Goal: Task Accomplishment & Management: Manage account settings

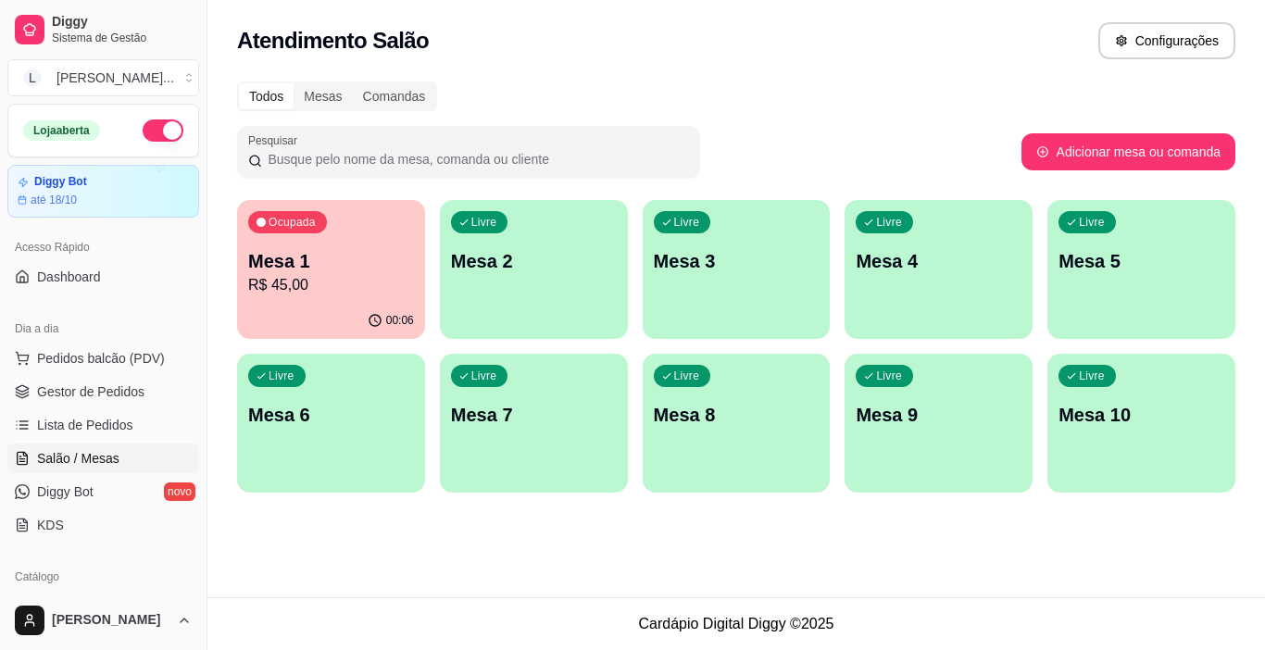
scroll to position [93, 0]
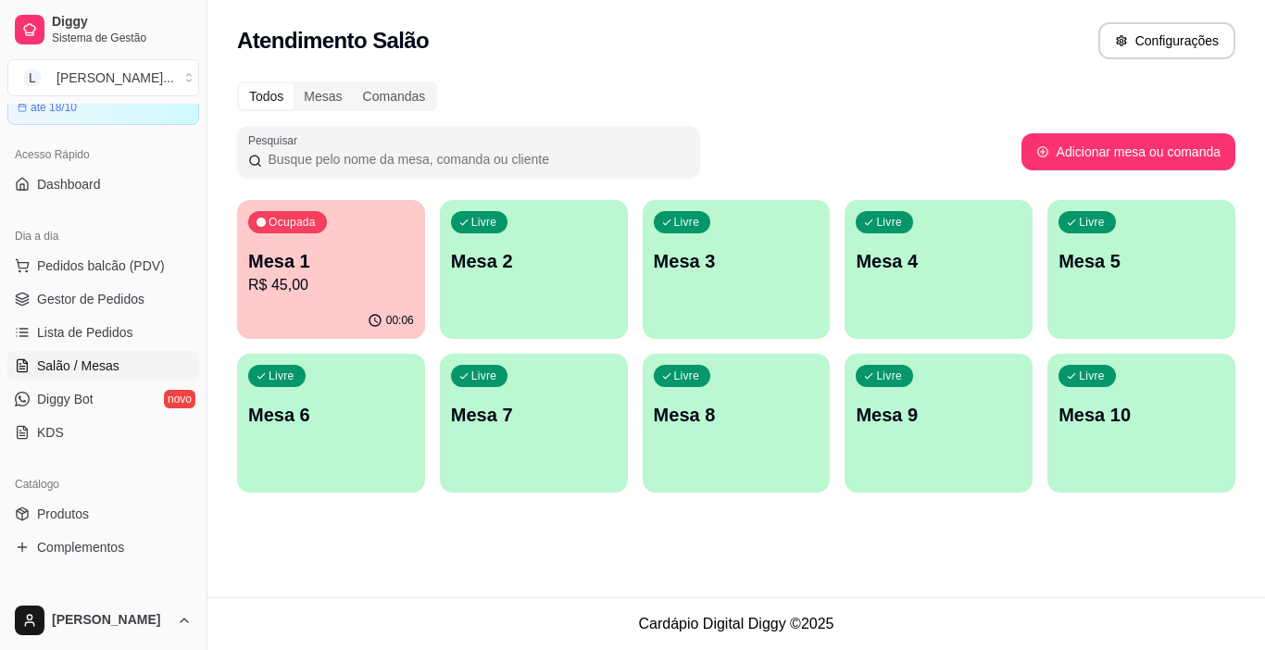
click at [367, 270] on p "Mesa 1" at bounding box center [331, 261] width 166 height 26
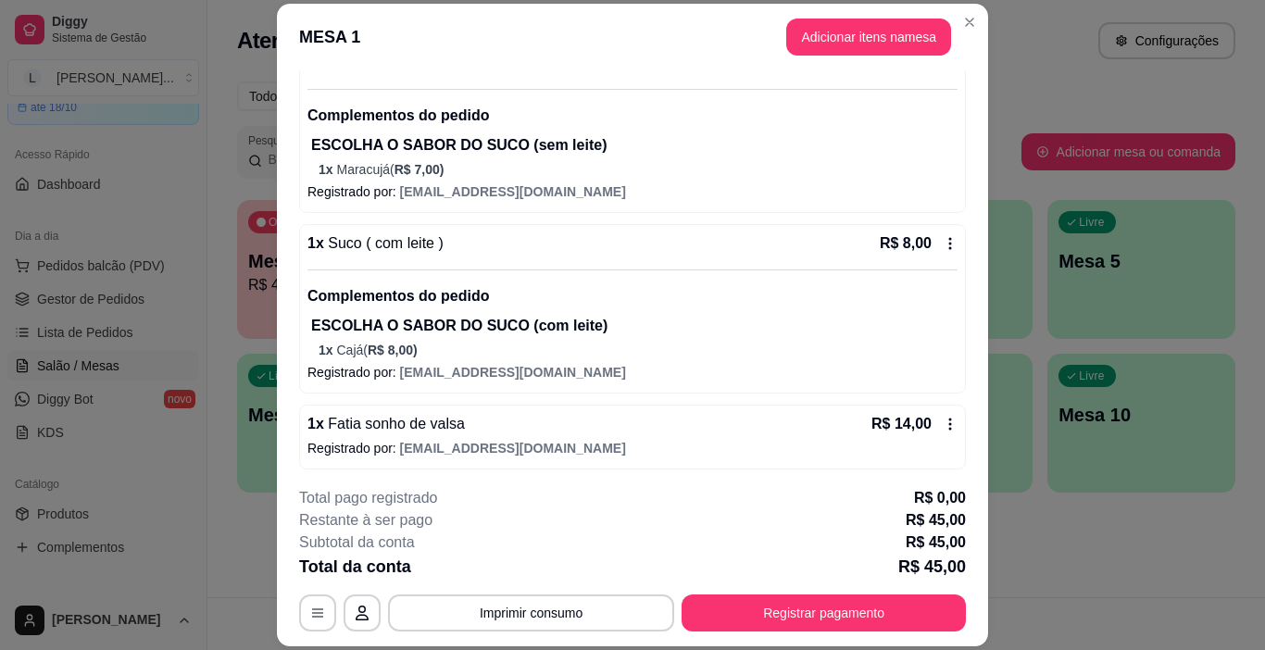
scroll to position [282, 0]
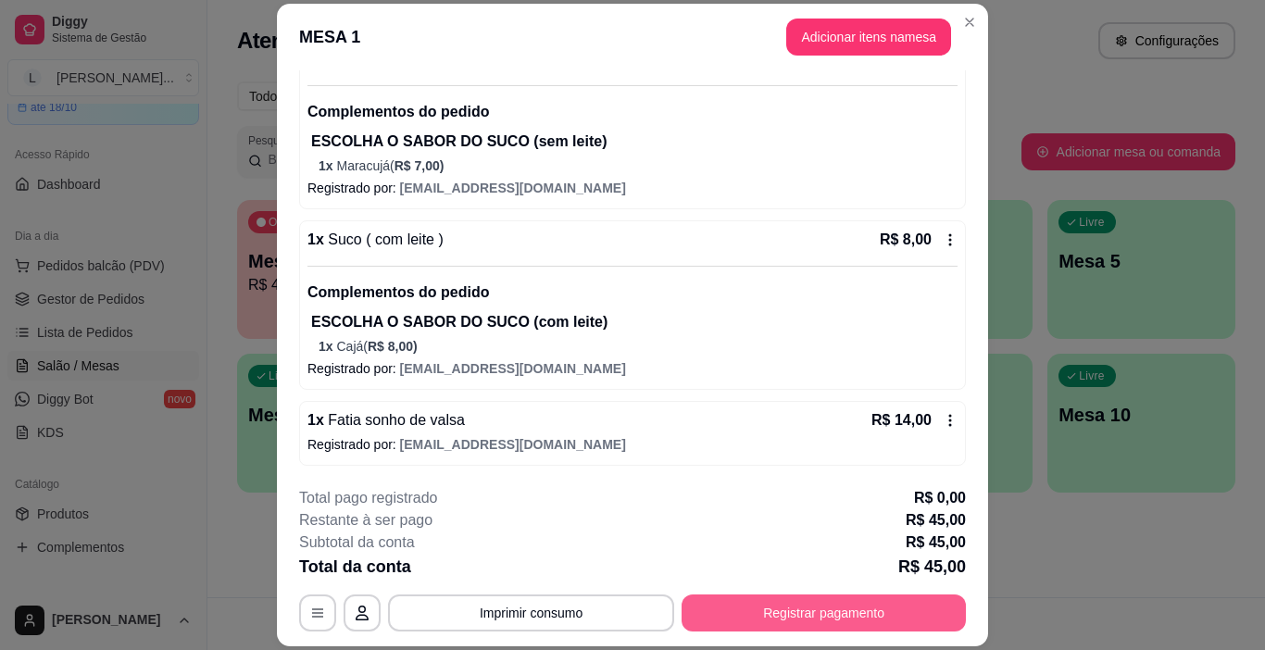
click at [836, 610] on button "Registrar pagamento" at bounding box center [824, 613] width 284 height 37
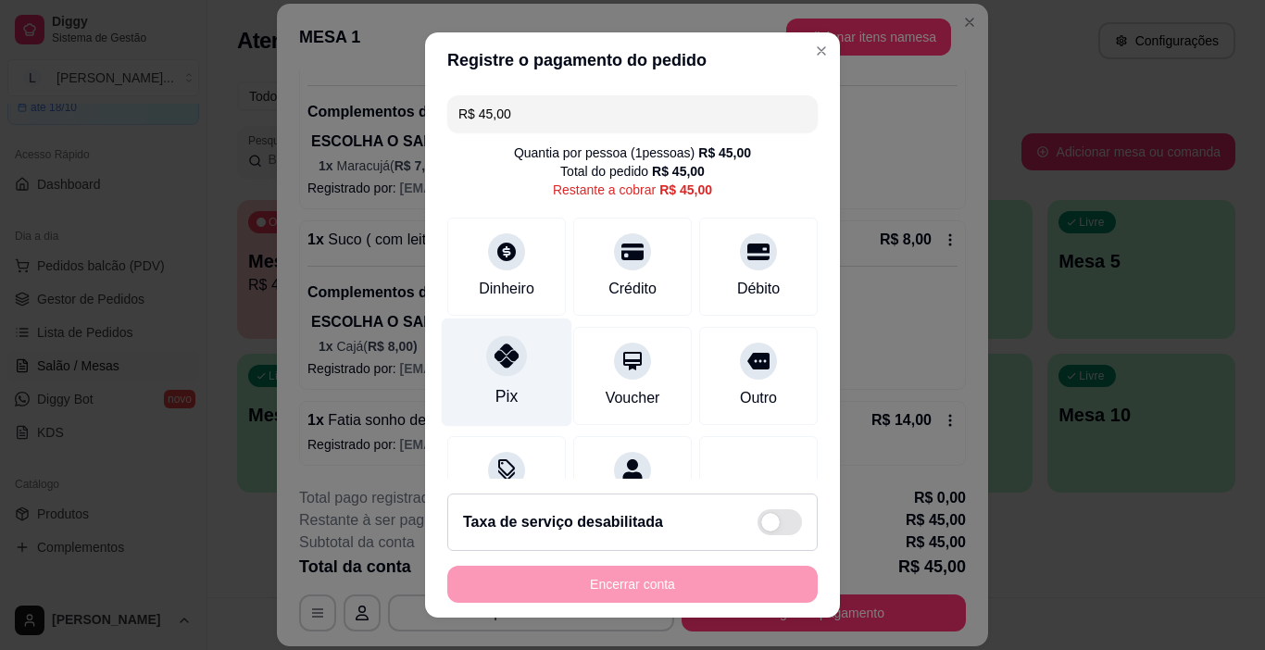
click at [499, 359] on icon at bounding box center [507, 356] width 24 height 24
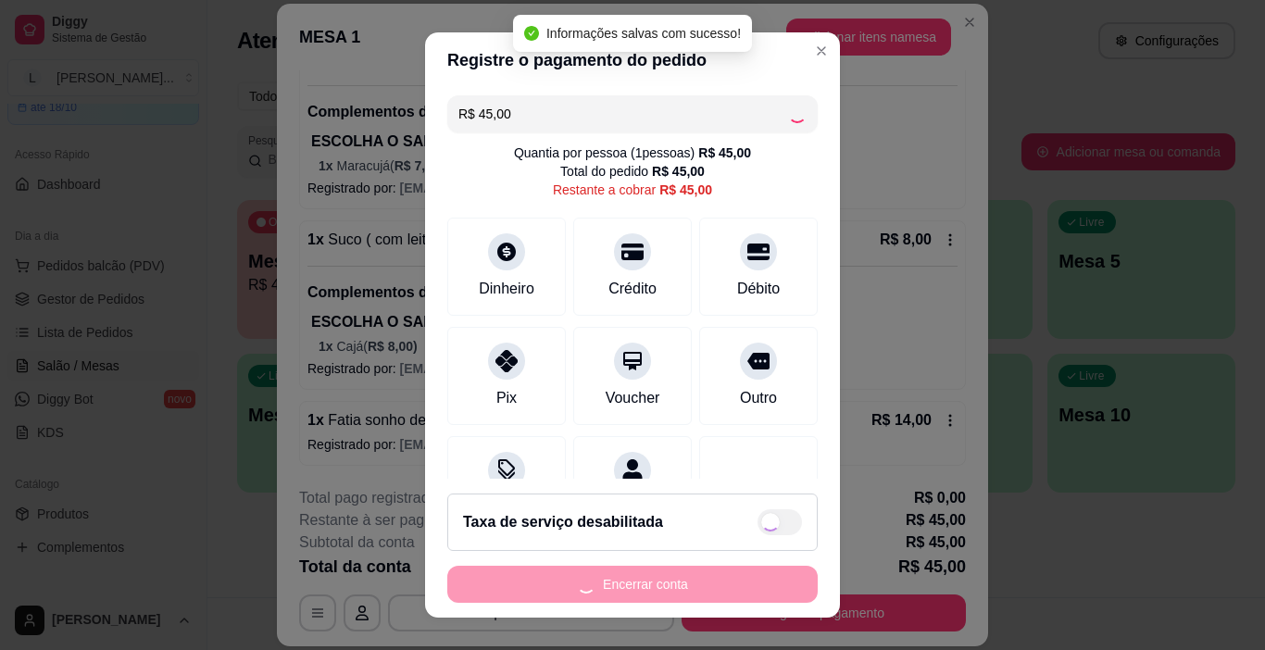
type input "R$ 0,00"
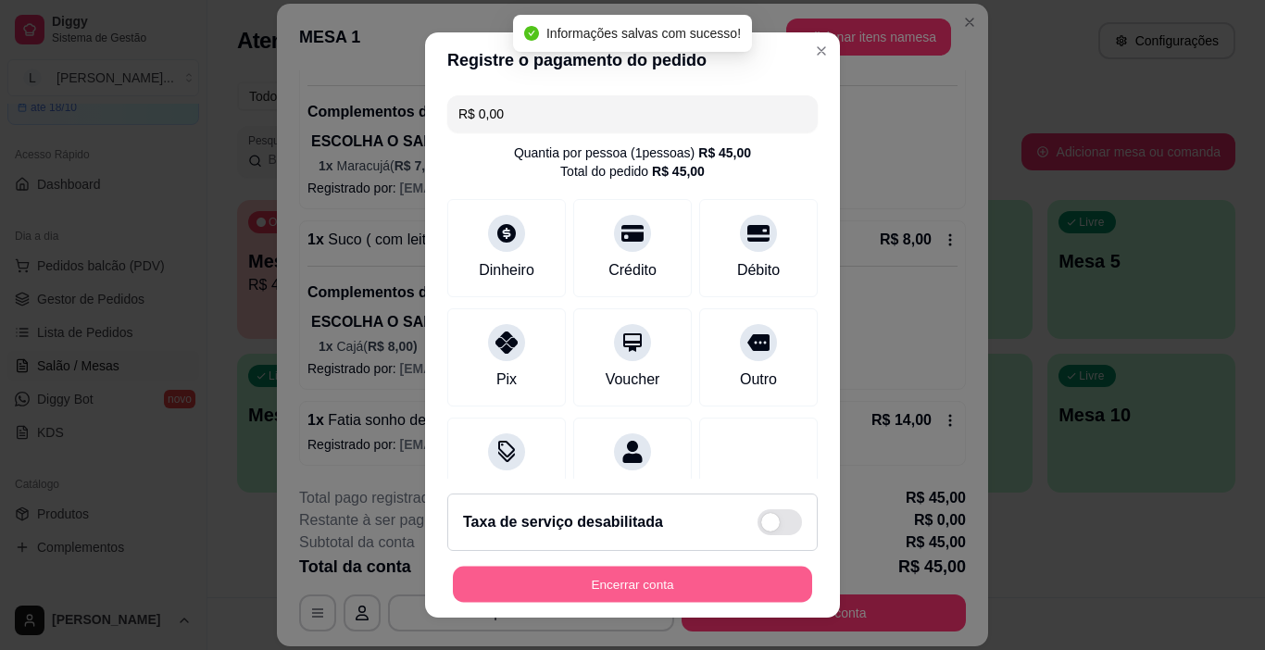
click at [694, 584] on button "Encerrar conta" at bounding box center [632, 585] width 359 height 36
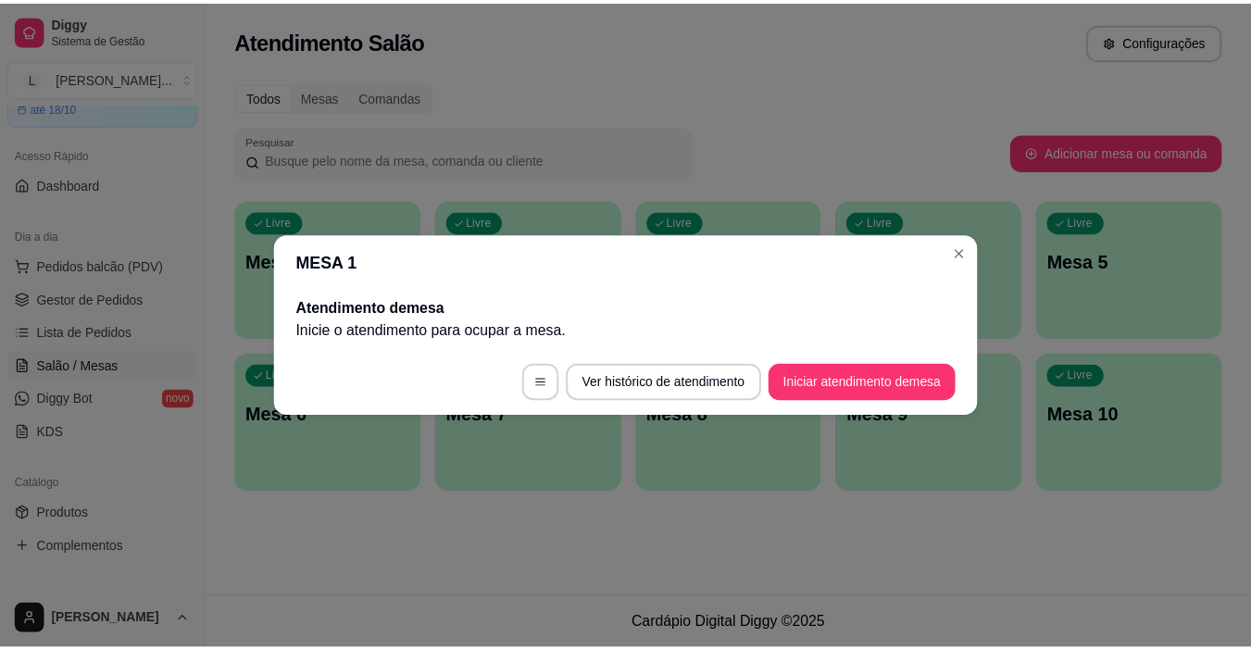
scroll to position [0, 0]
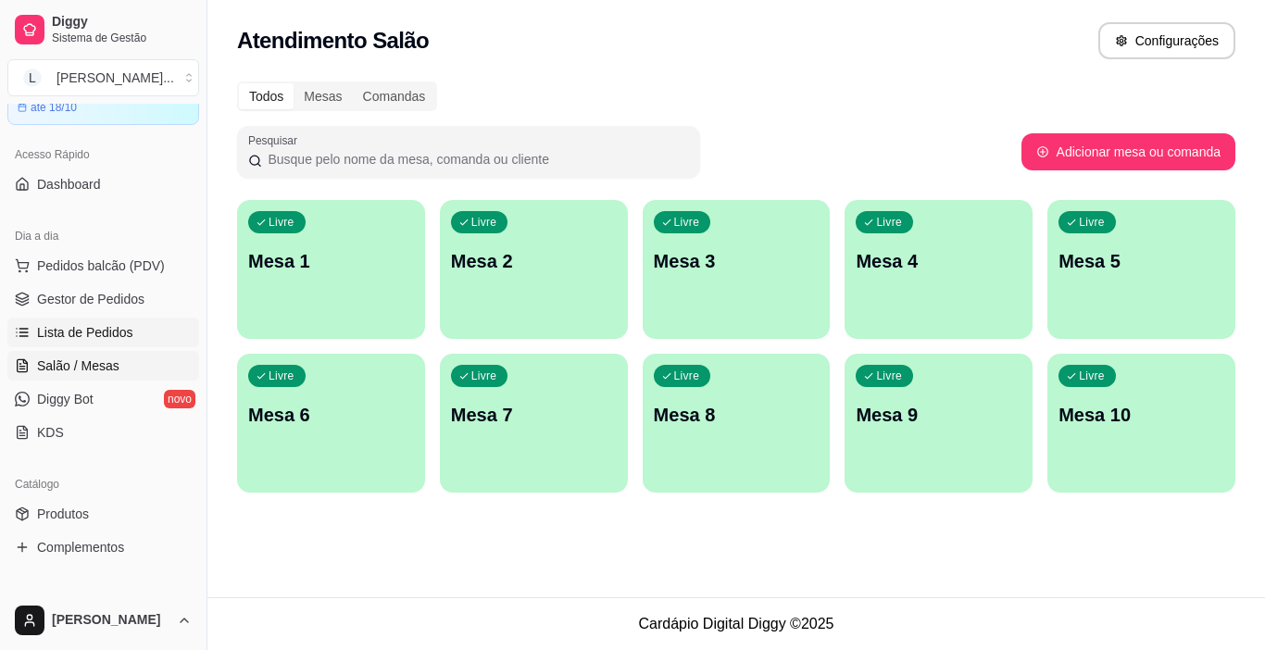
click at [73, 329] on span "Lista de Pedidos" at bounding box center [85, 332] width 96 height 19
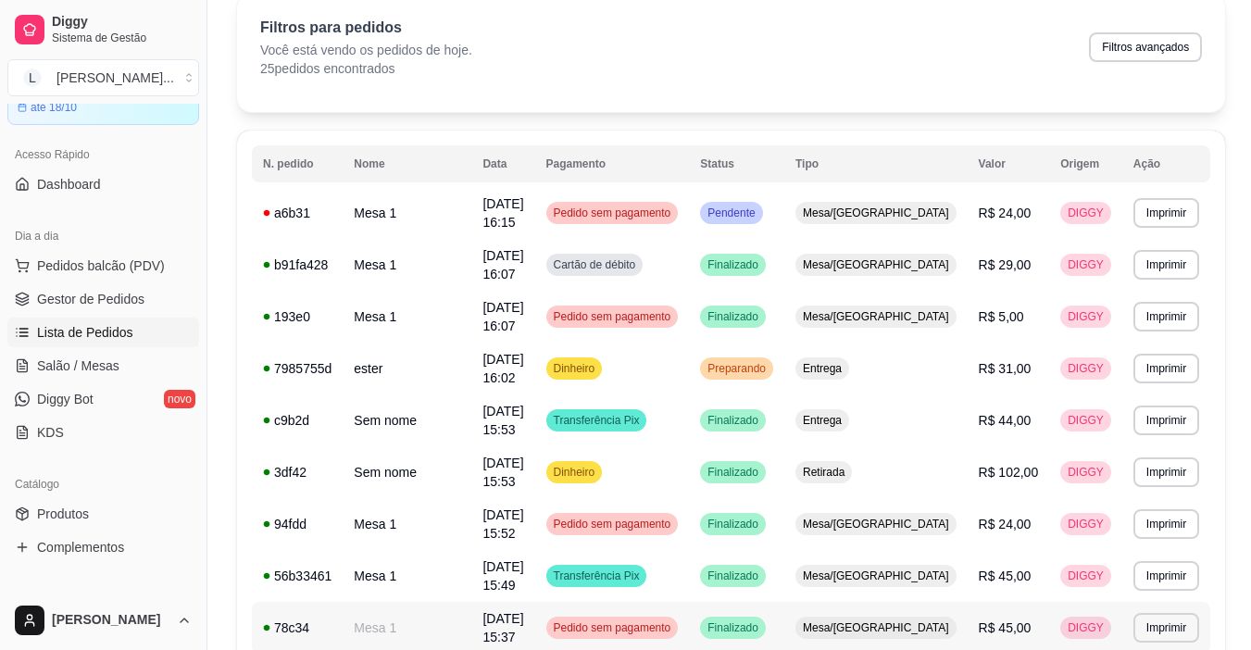
scroll to position [185, 0]
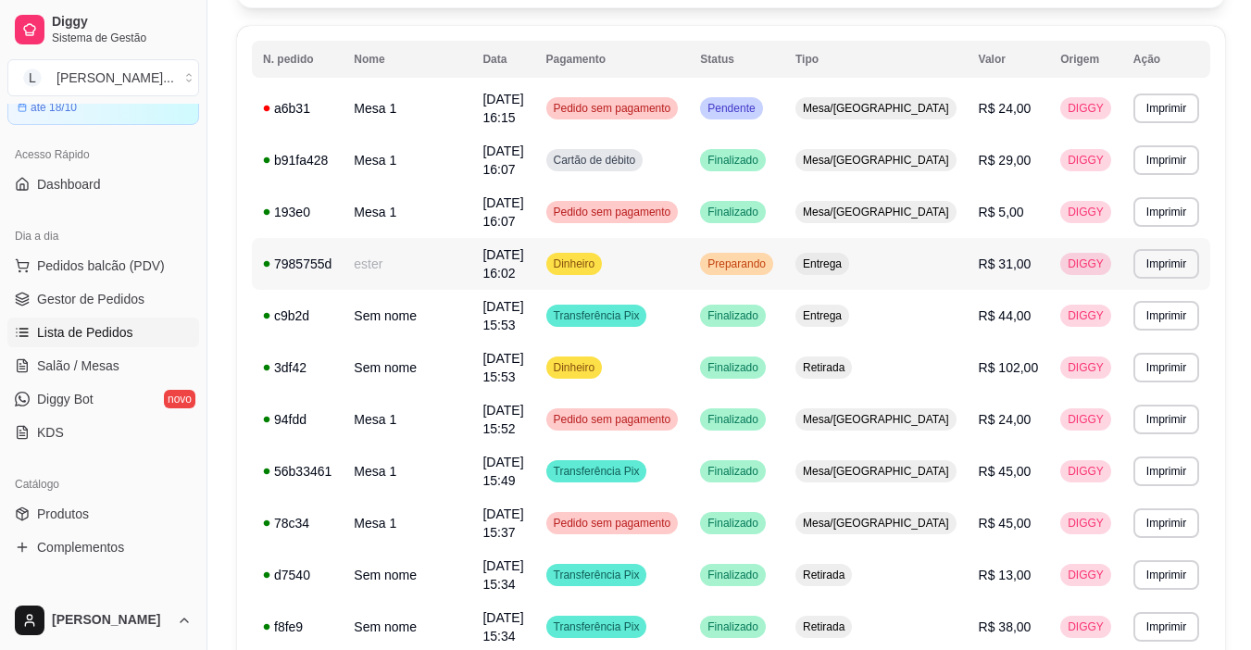
click at [1171, 249] on button "Imprimir" at bounding box center [1167, 264] width 66 height 30
click at [1150, 305] on button "IMPRESSORA" at bounding box center [1126, 304] width 134 height 30
click at [107, 365] on span "Salão / Mesas" at bounding box center [78, 366] width 82 height 19
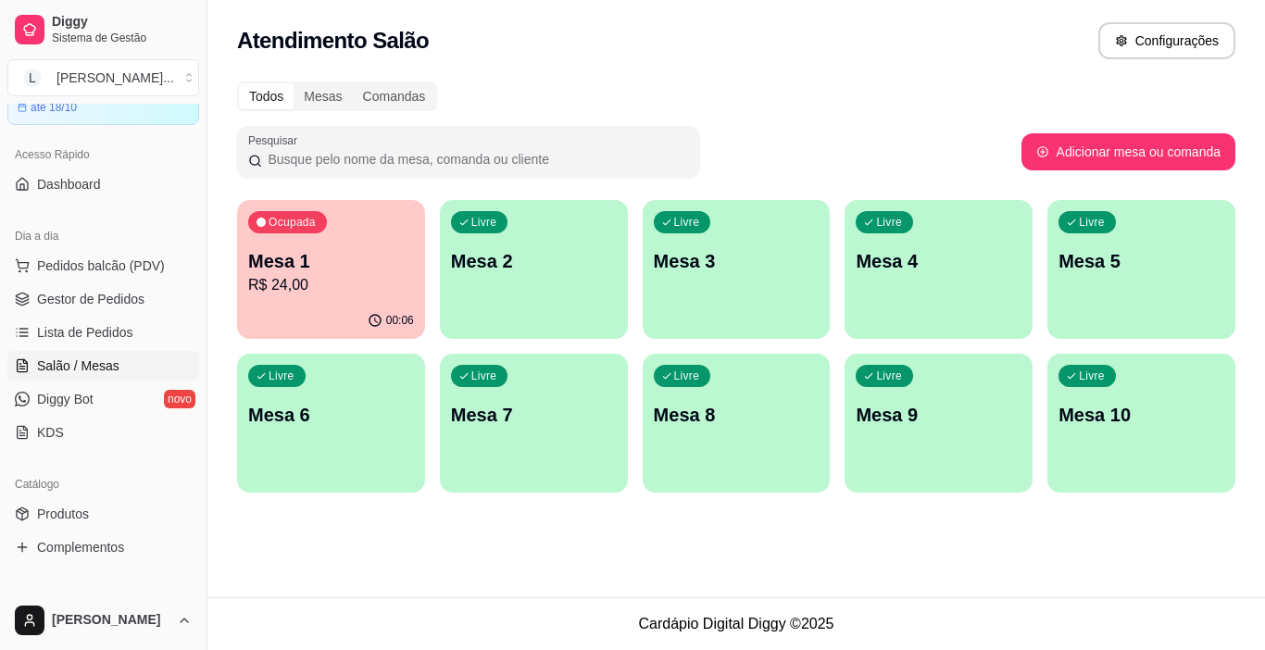
click at [290, 270] on p "Mesa 1" at bounding box center [331, 261] width 166 height 26
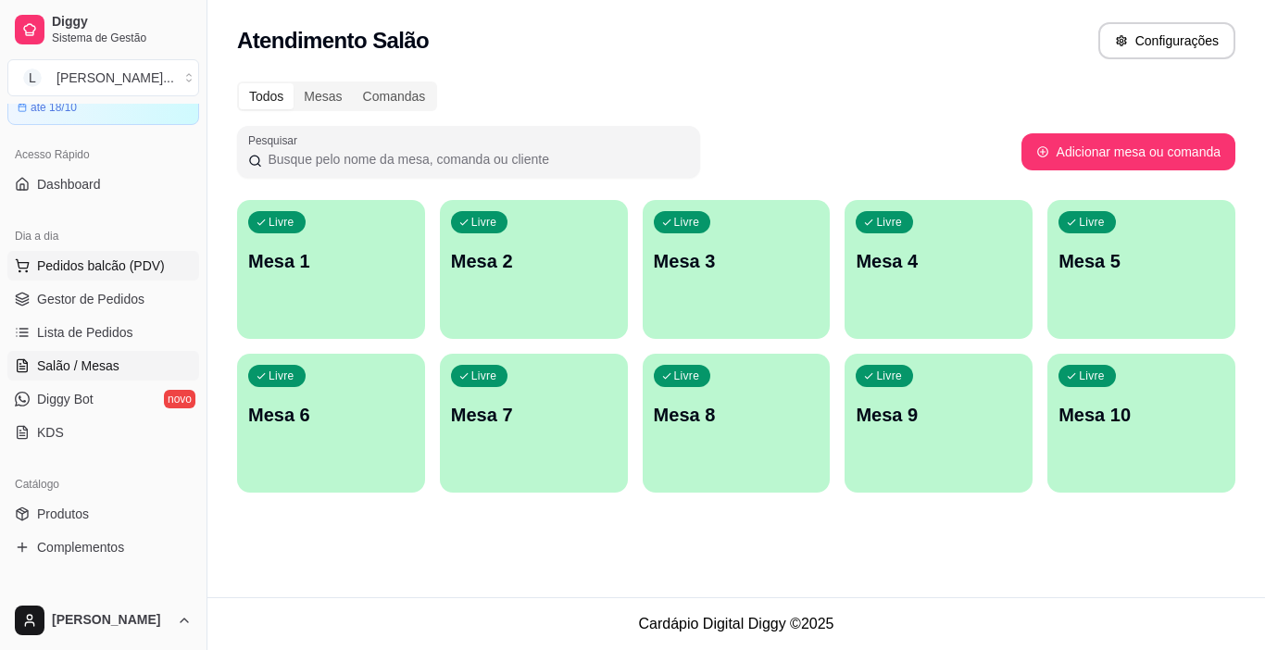
click at [125, 259] on span "Pedidos balcão (PDV)" at bounding box center [101, 266] width 128 height 19
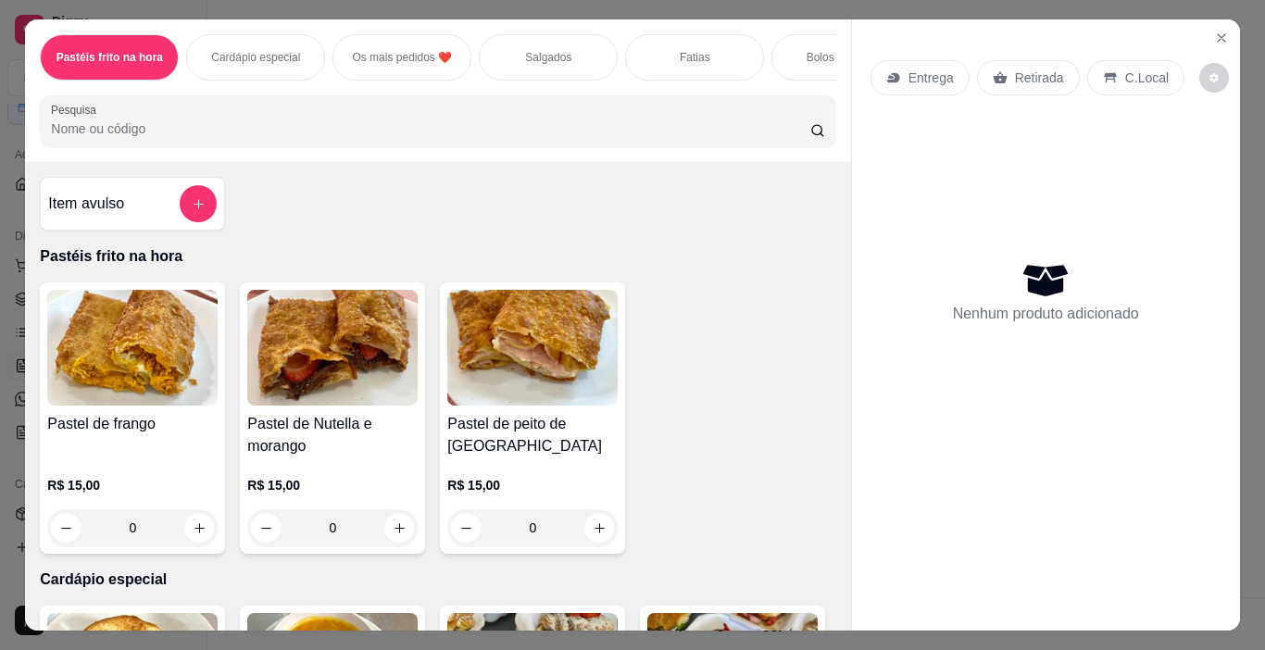
click at [528, 52] on p "Salgados" at bounding box center [548, 57] width 46 height 15
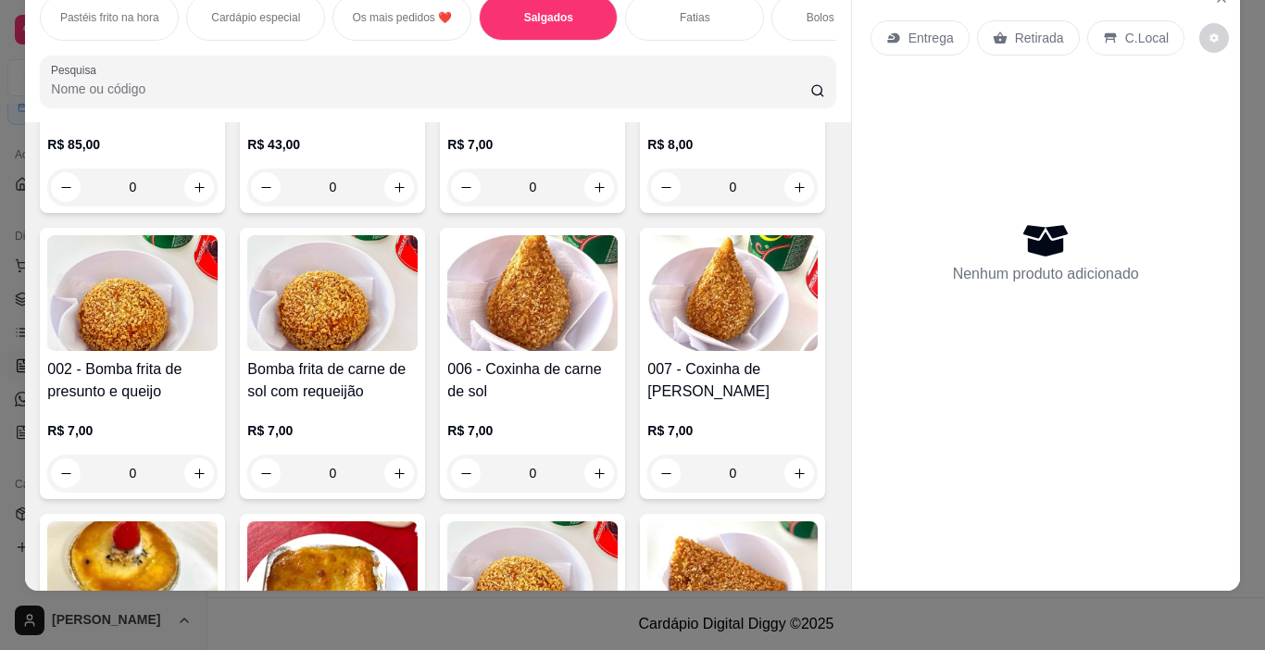
scroll to position [1573, 0]
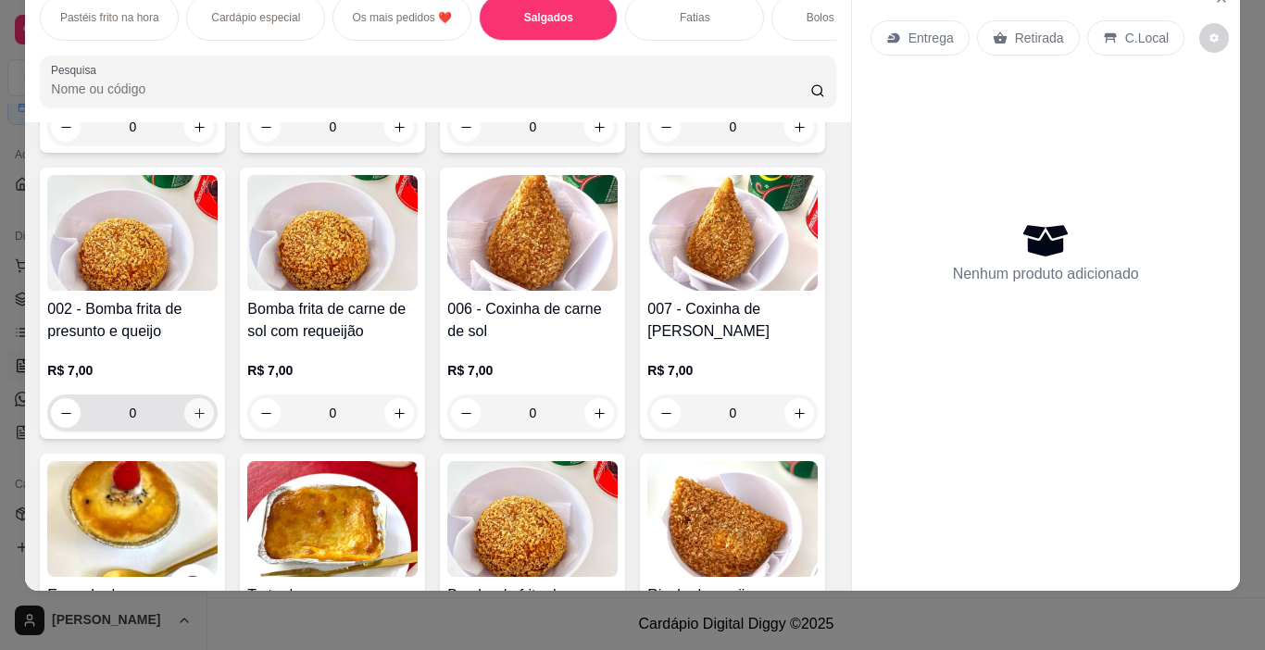
click at [207, 410] on icon "increase-product-quantity" at bounding box center [200, 414] width 14 height 14
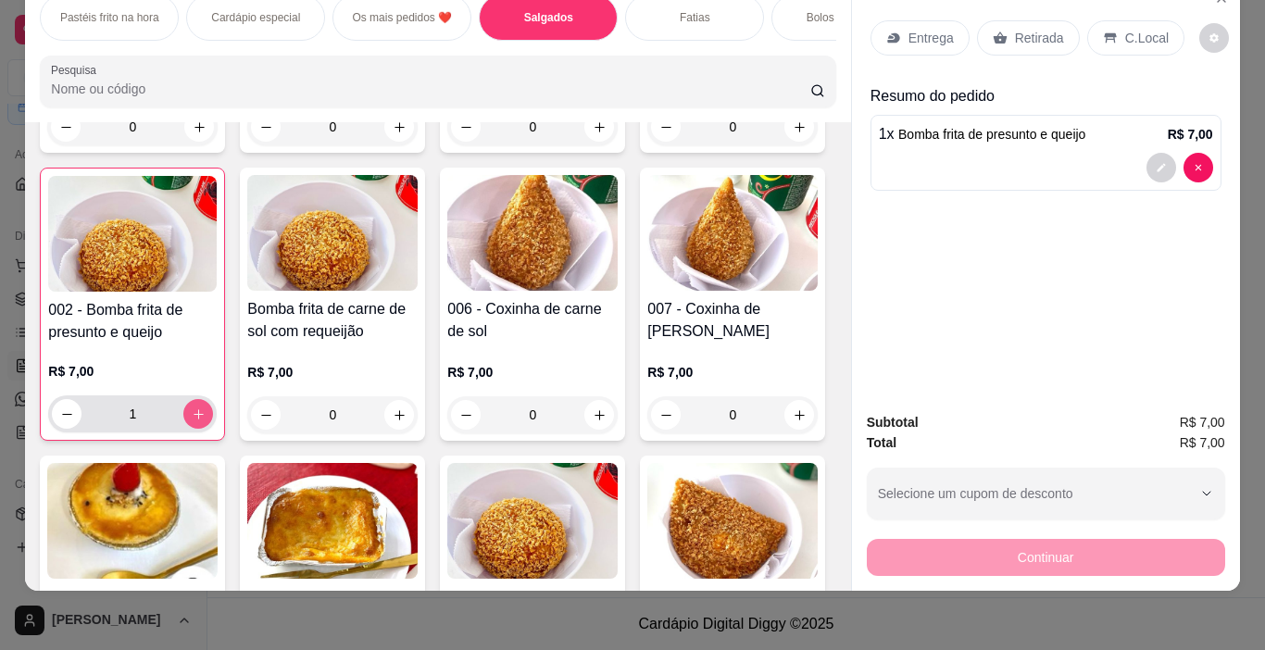
type input "1"
click at [1016, 37] on div "Retirada" at bounding box center [1028, 37] width 103 height 35
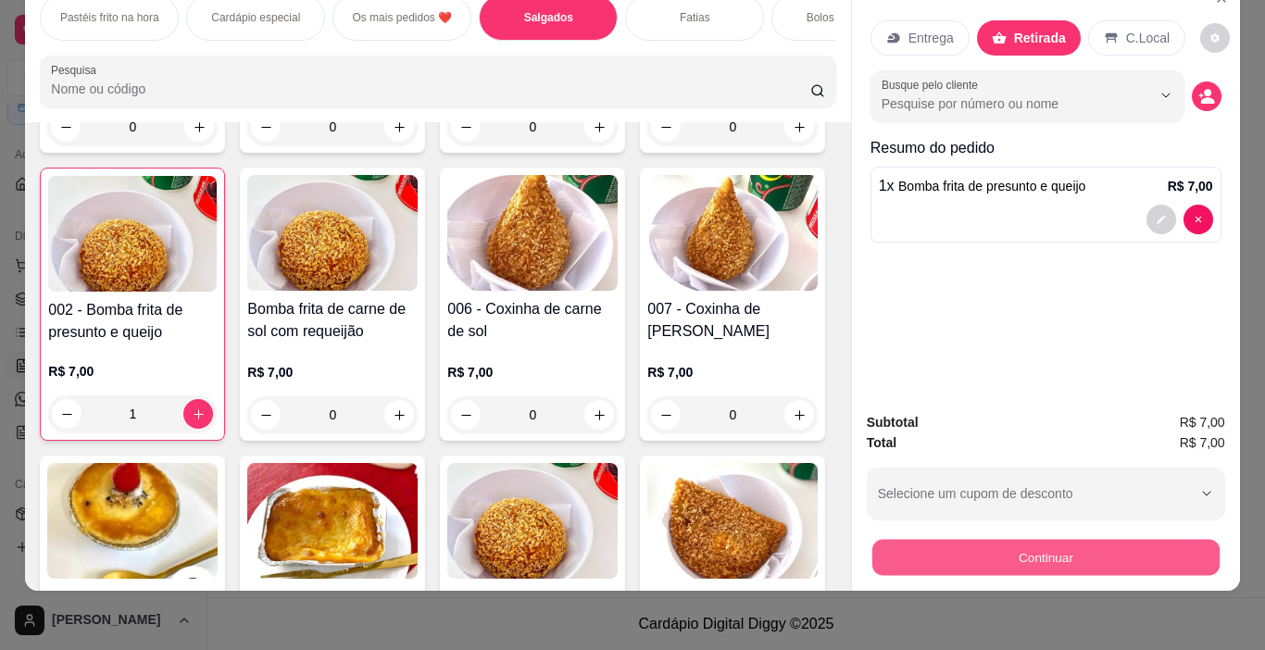
click at [1019, 540] on button "Continuar" at bounding box center [1045, 558] width 347 height 36
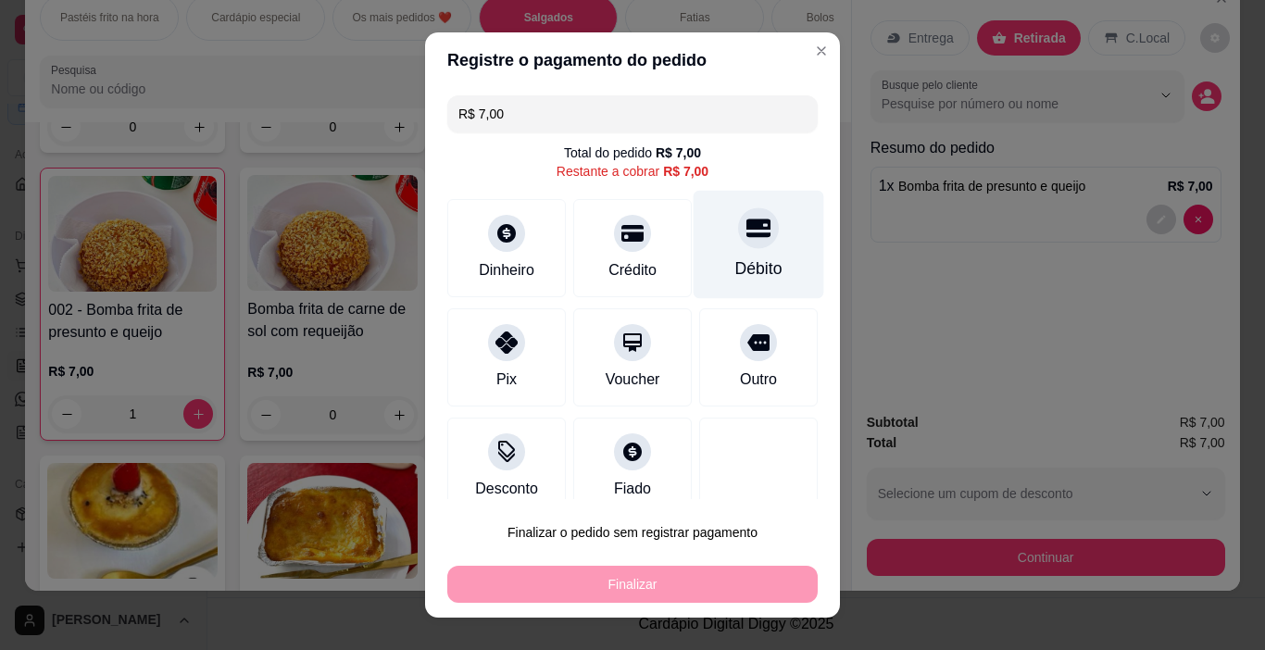
click at [739, 255] on div "Débito" at bounding box center [759, 245] width 131 height 108
type input "R$ 0,00"
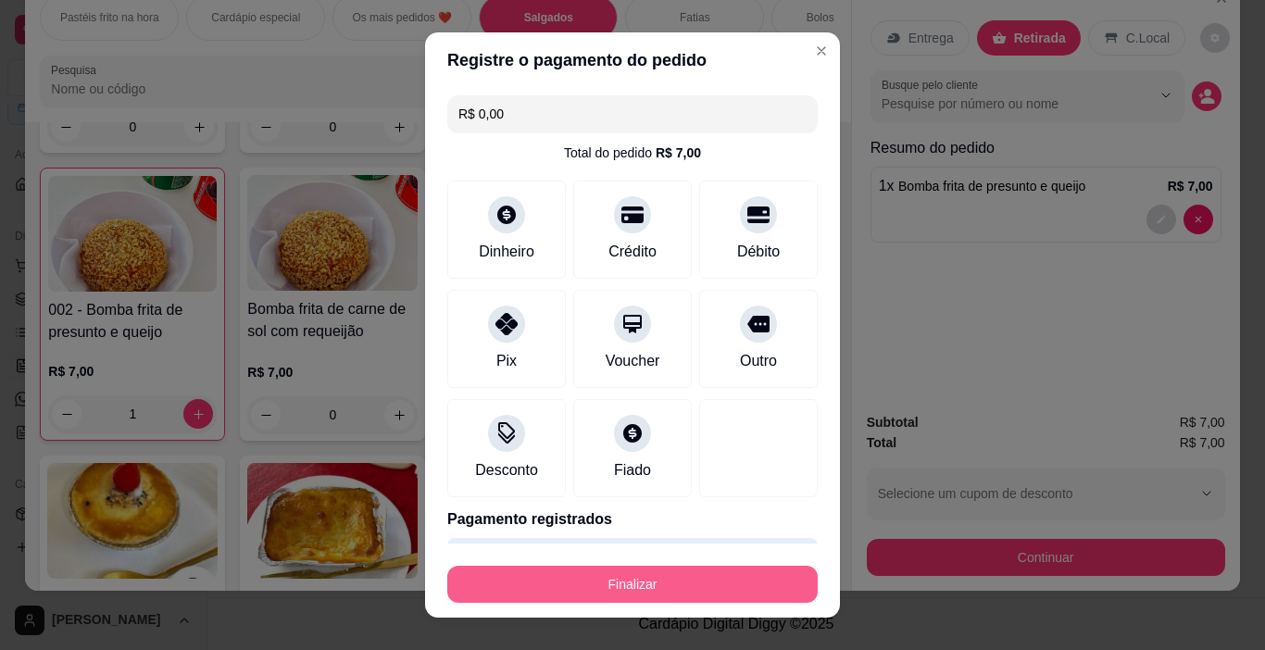
click at [684, 583] on button "Finalizar" at bounding box center [632, 584] width 371 height 37
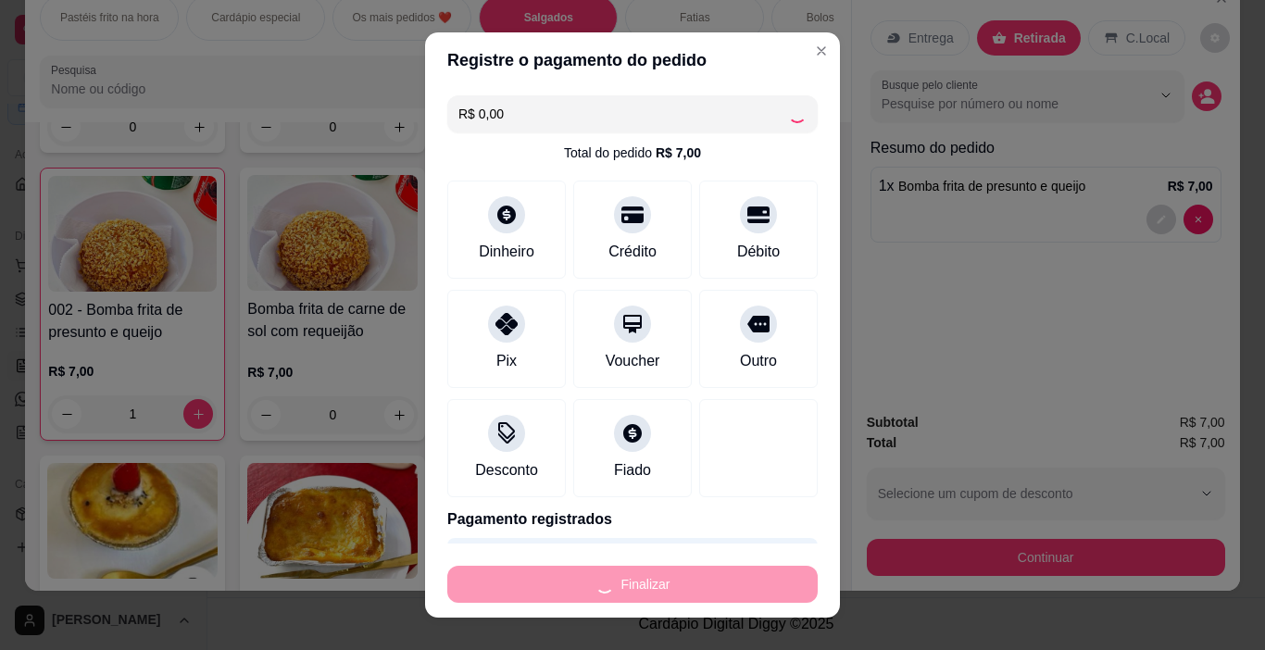
type input "0"
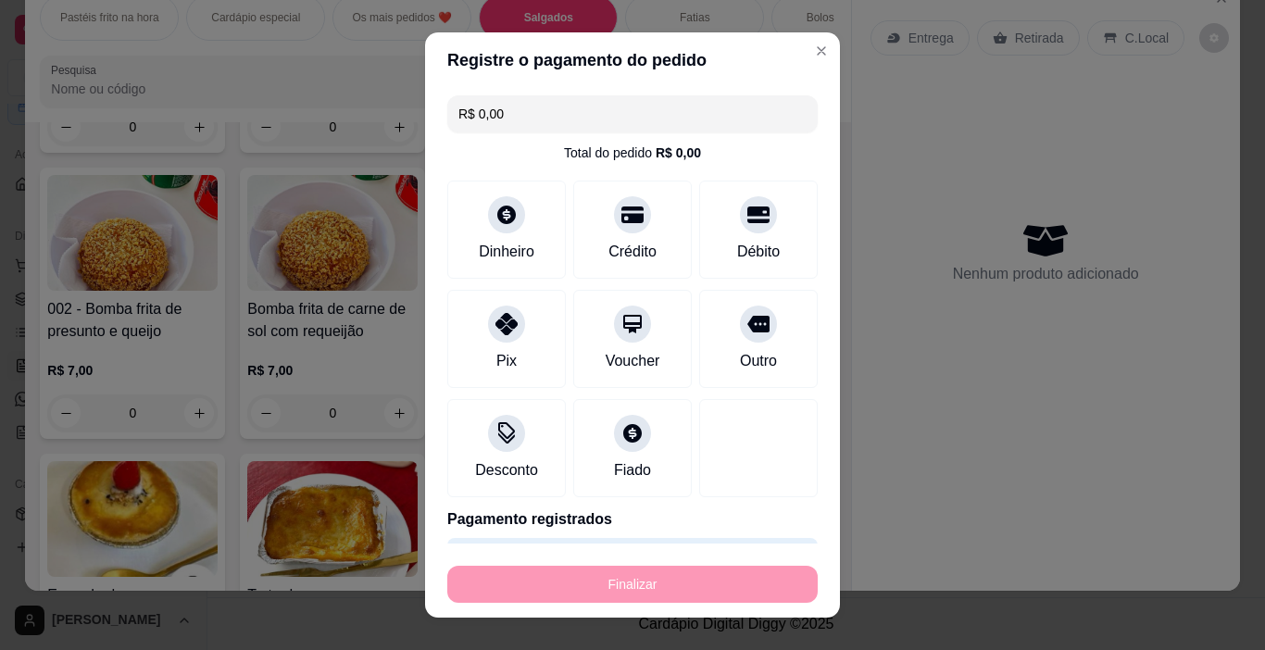
type input "-R$ 7,00"
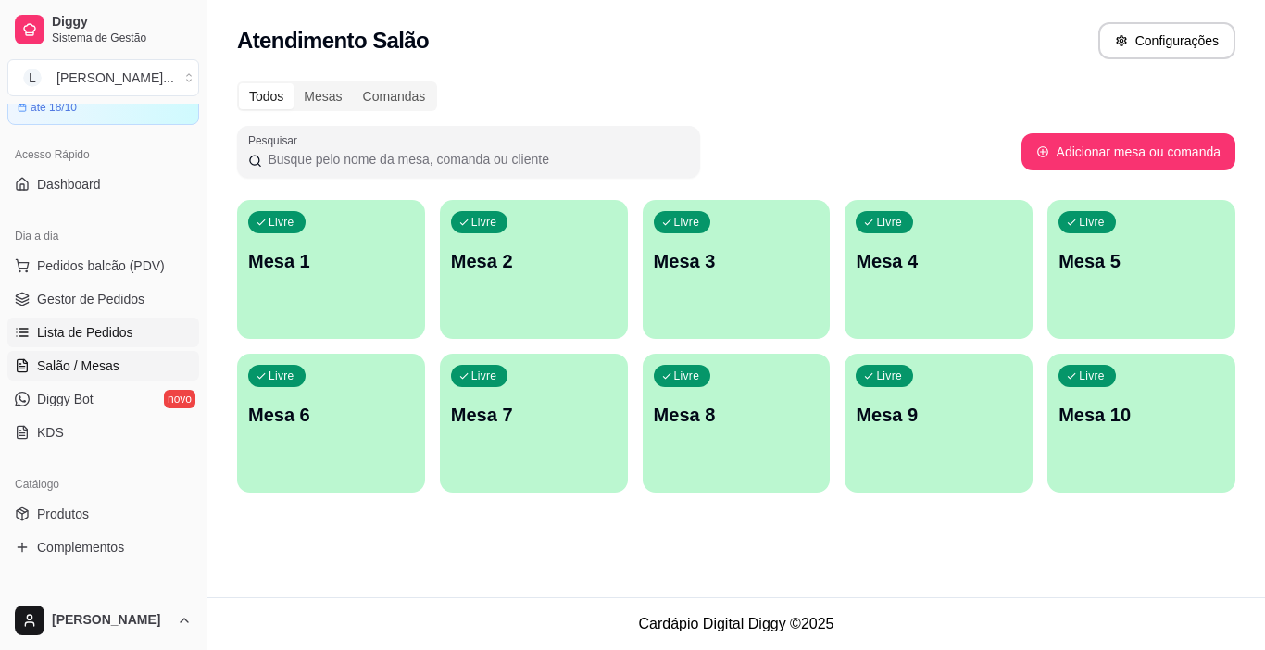
click at [115, 331] on span "Lista de Pedidos" at bounding box center [85, 332] width 96 height 19
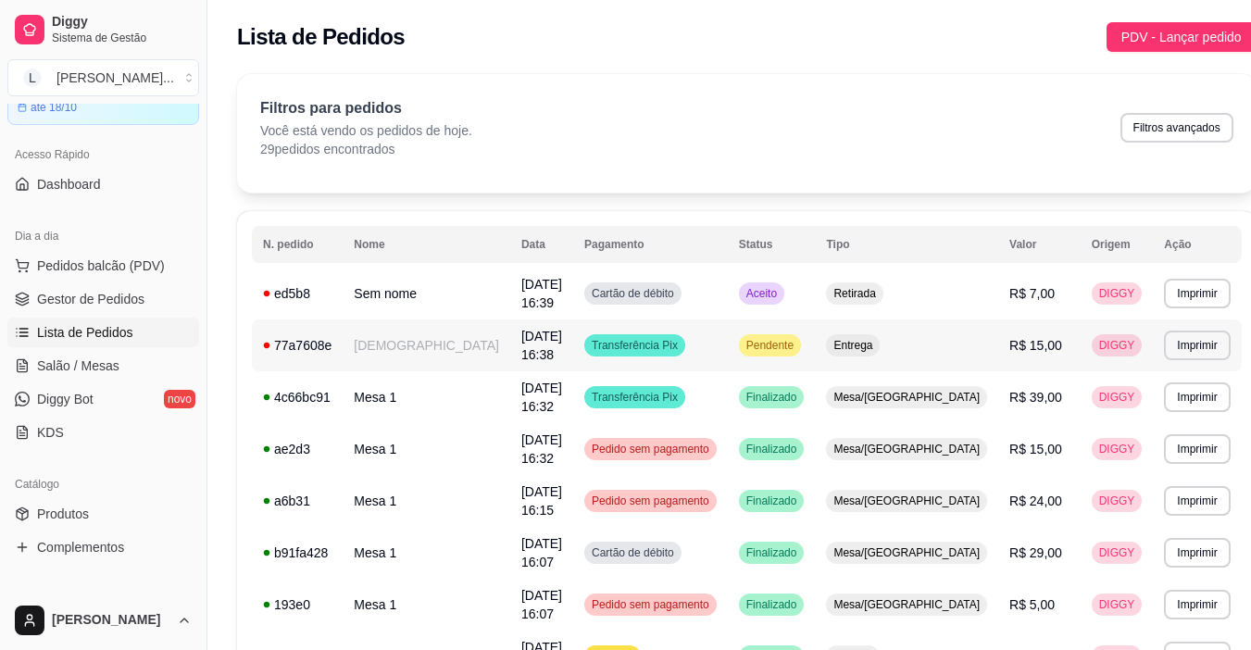
click at [724, 345] on td "Transferência Pix" at bounding box center [650, 346] width 155 height 52
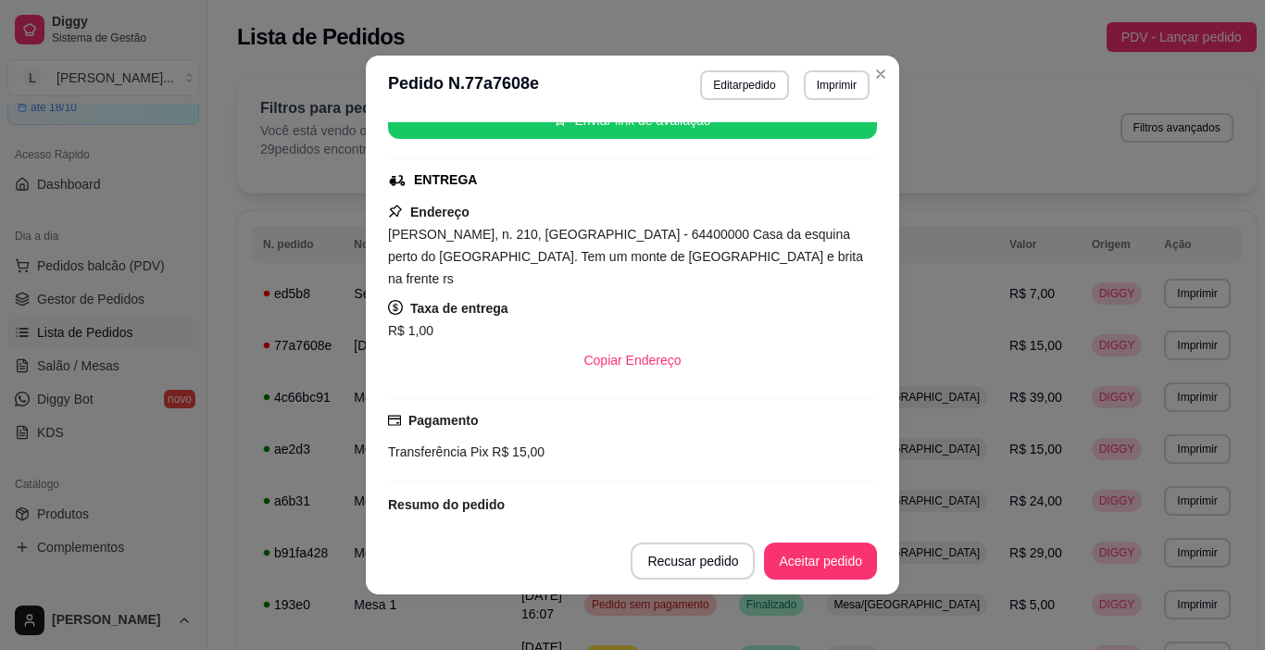
scroll to position [278, 0]
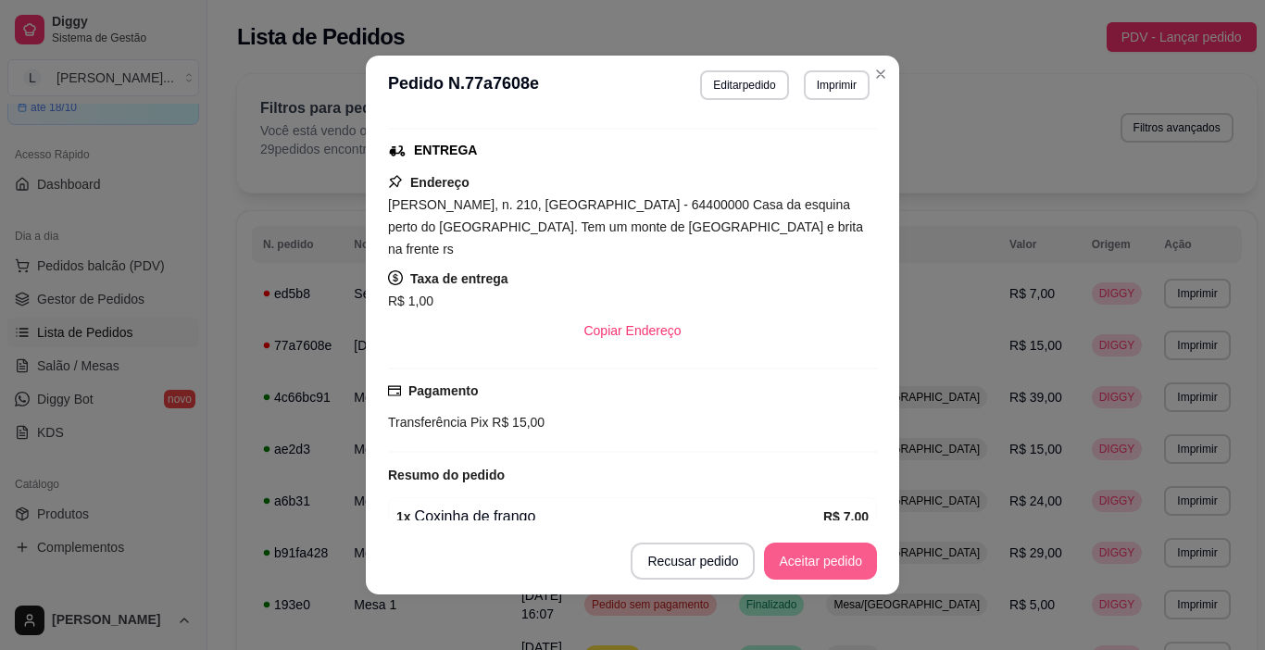
click at [821, 567] on button "Aceitar pedido" at bounding box center [820, 561] width 113 height 37
click at [821, 567] on button "Mover para preparo" at bounding box center [806, 561] width 144 height 37
click at [819, 91] on button "Imprimir" at bounding box center [837, 85] width 66 height 30
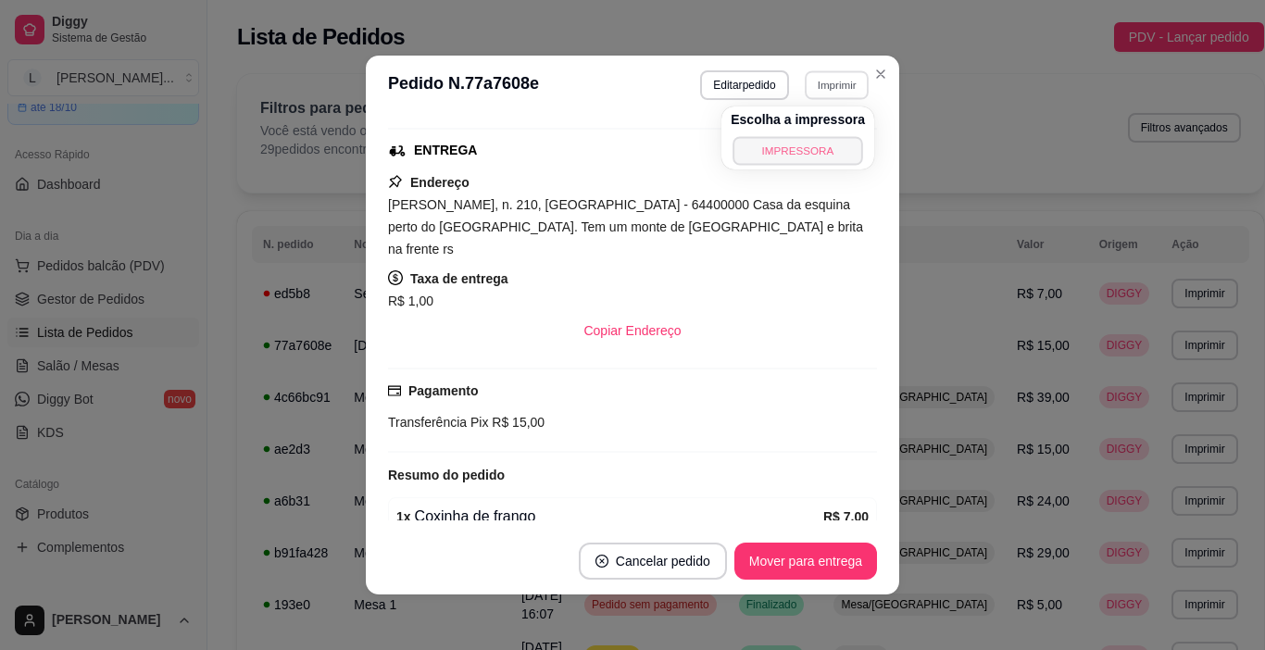
click at [800, 147] on button "IMPRESSORA" at bounding box center [798, 150] width 130 height 29
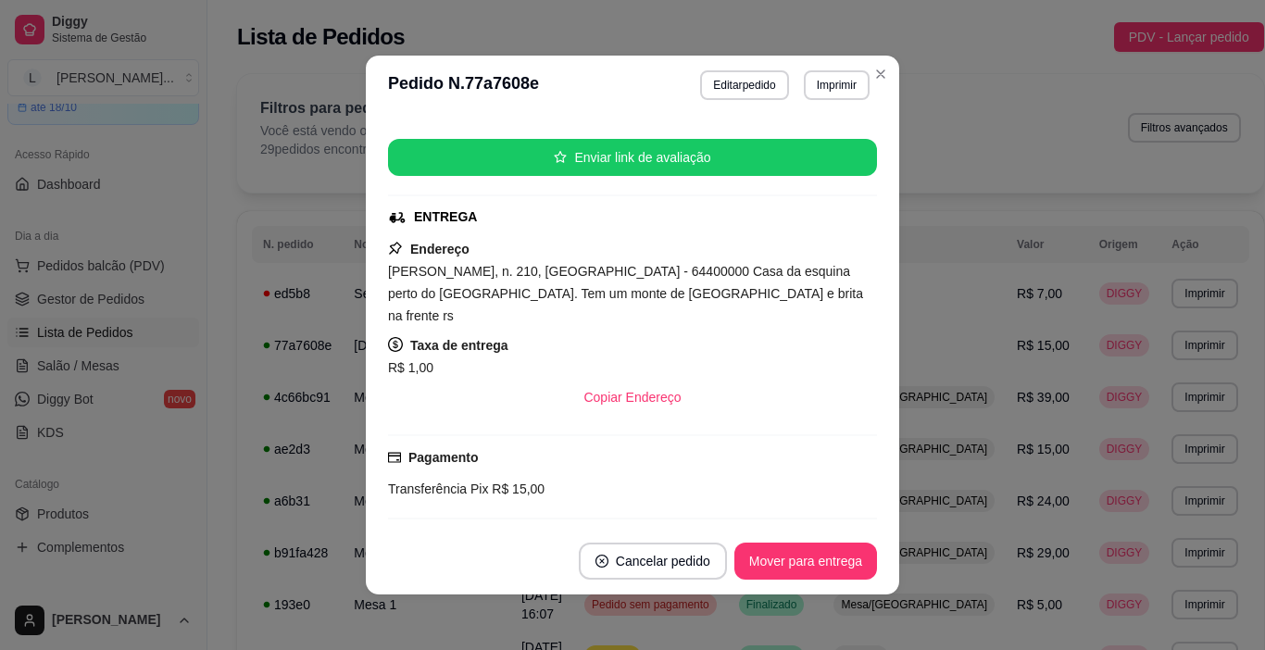
scroll to position [93, 0]
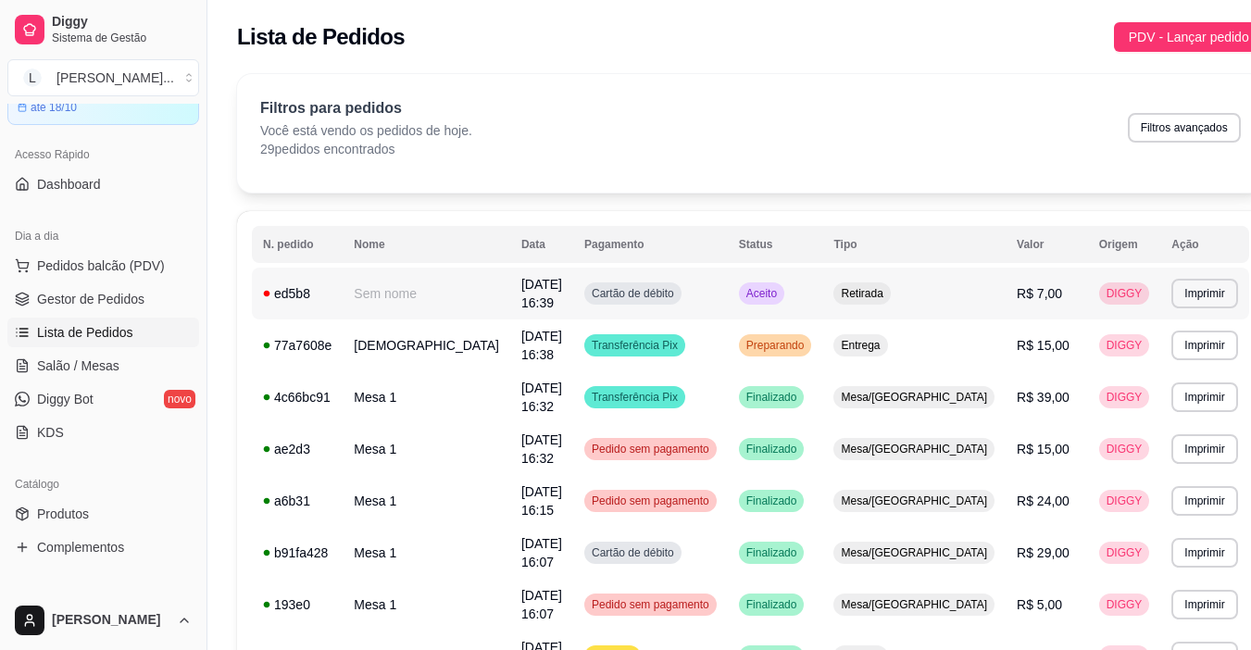
click at [713, 277] on td "Cartão de débito" at bounding box center [650, 294] width 155 height 52
click at [703, 298] on td "Cartão de débito" at bounding box center [650, 294] width 155 height 52
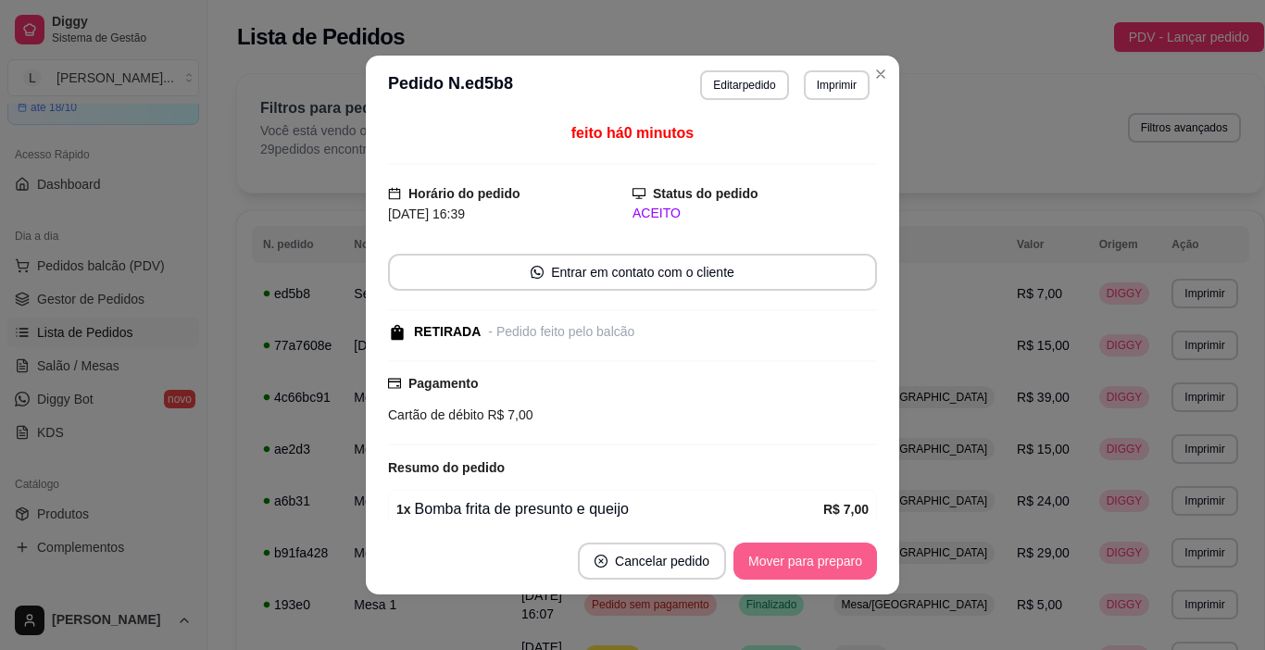
click at [793, 554] on button "Mover para preparo" at bounding box center [806, 561] width 144 height 37
click at [793, 554] on div "Mover para preparo" at bounding box center [806, 561] width 144 height 37
click at [793, 554] on div "Mover para preparo" at bounding box center [793, 561] width 170 height 37
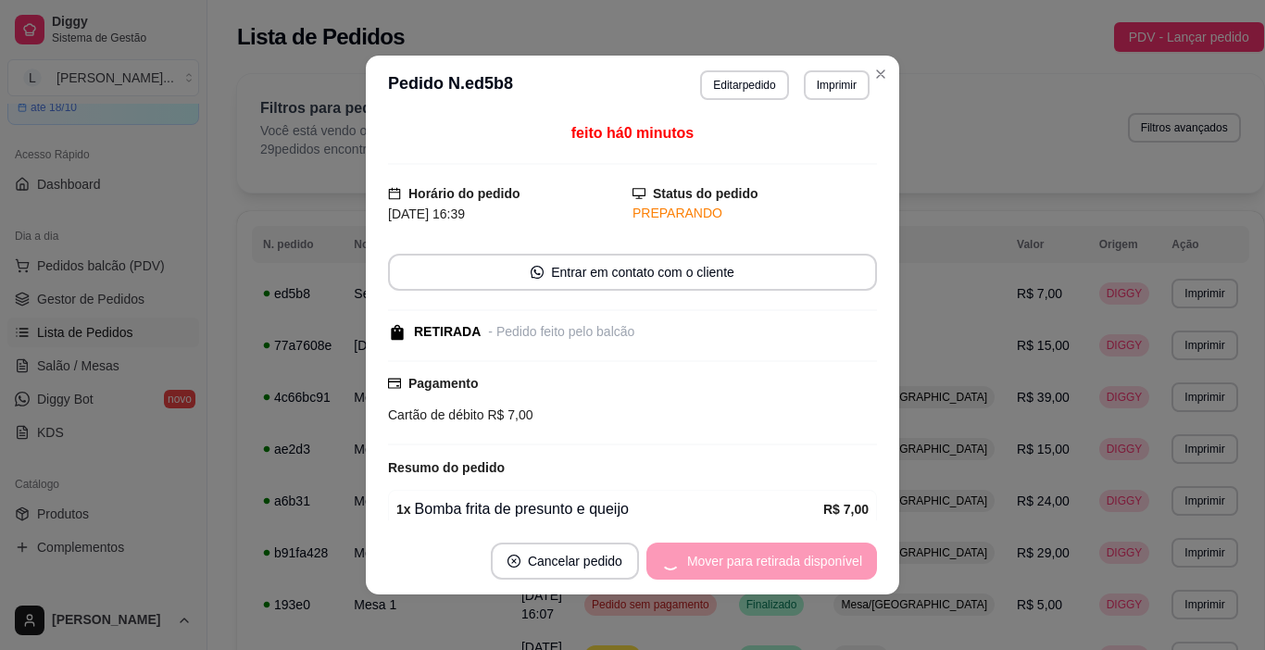
click at [793, 554] on div "Mover para retirada disponível" at bounding box center [762, 561] width 231 height 37
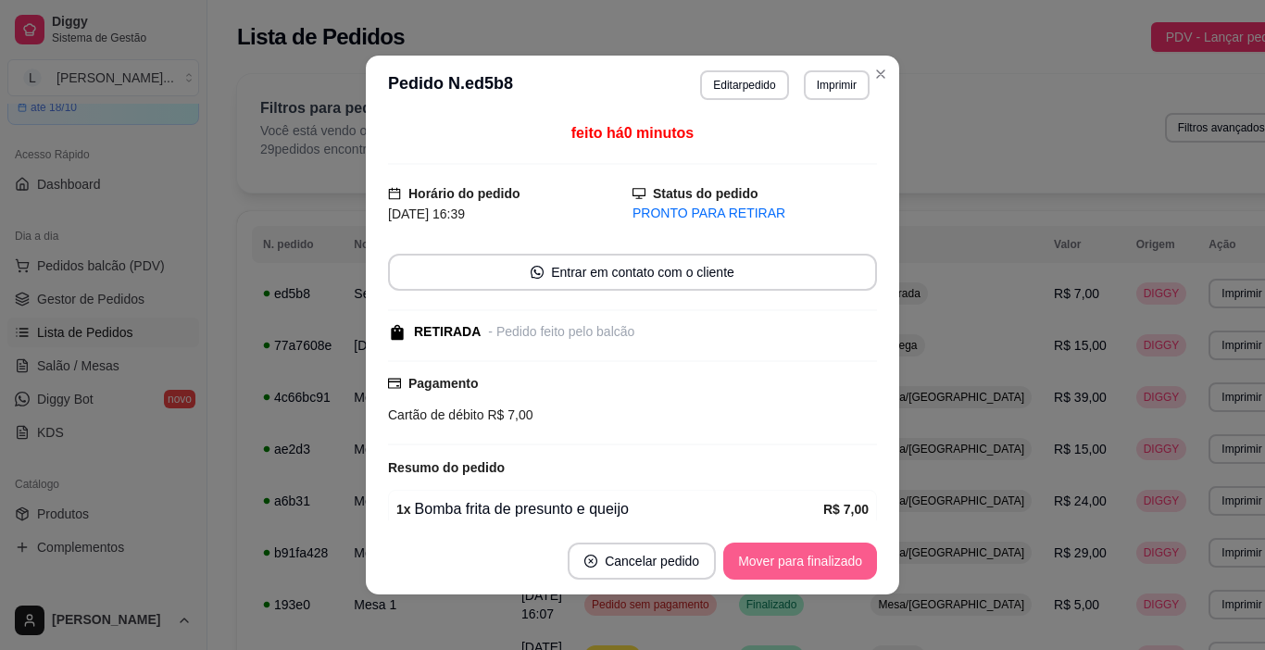
click at [787, 562] on button "Mover para finalizado" at bounding box center [800, 561] width 154 height 37
